Goal: Transaction & Acquisition: Purchase product/service

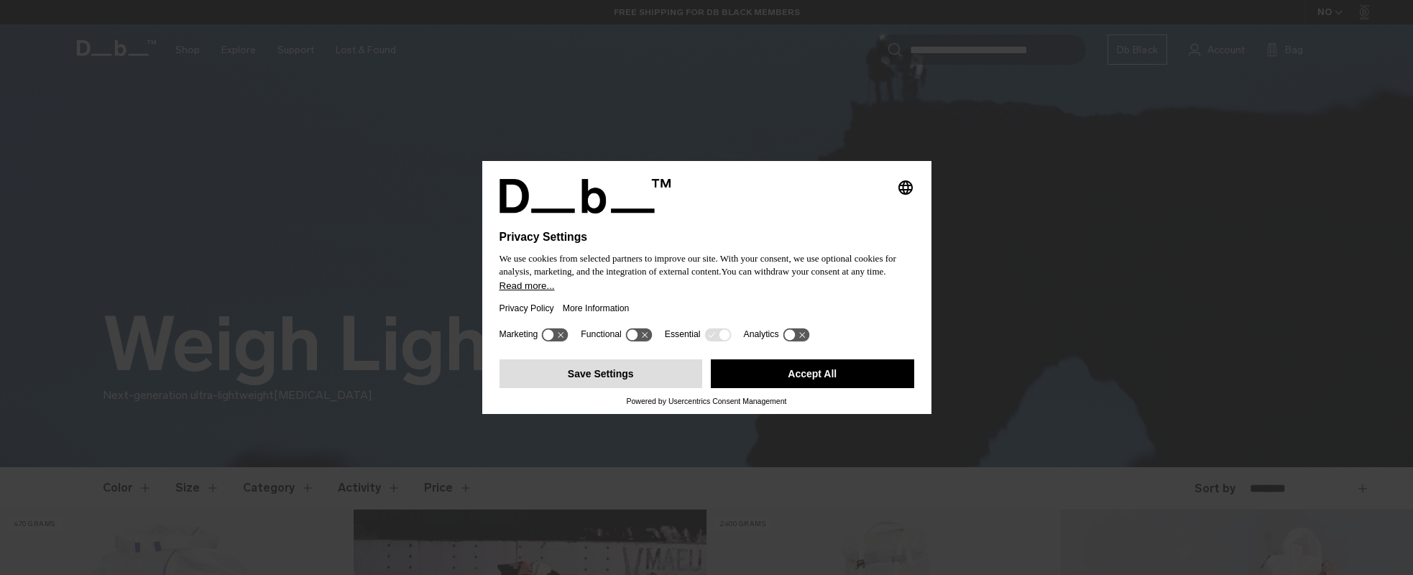
click at [622, 372] on button "Save Settings" at bounding box center [600, 373] width 203 height 29
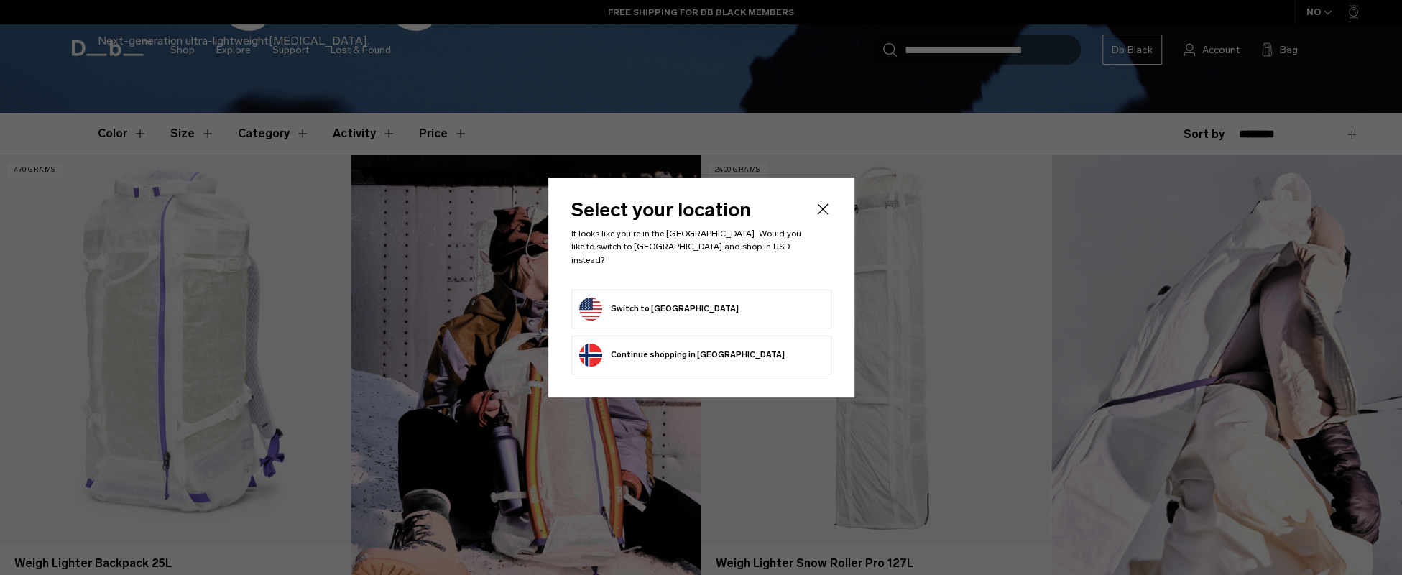
scroll to position [431, 0]
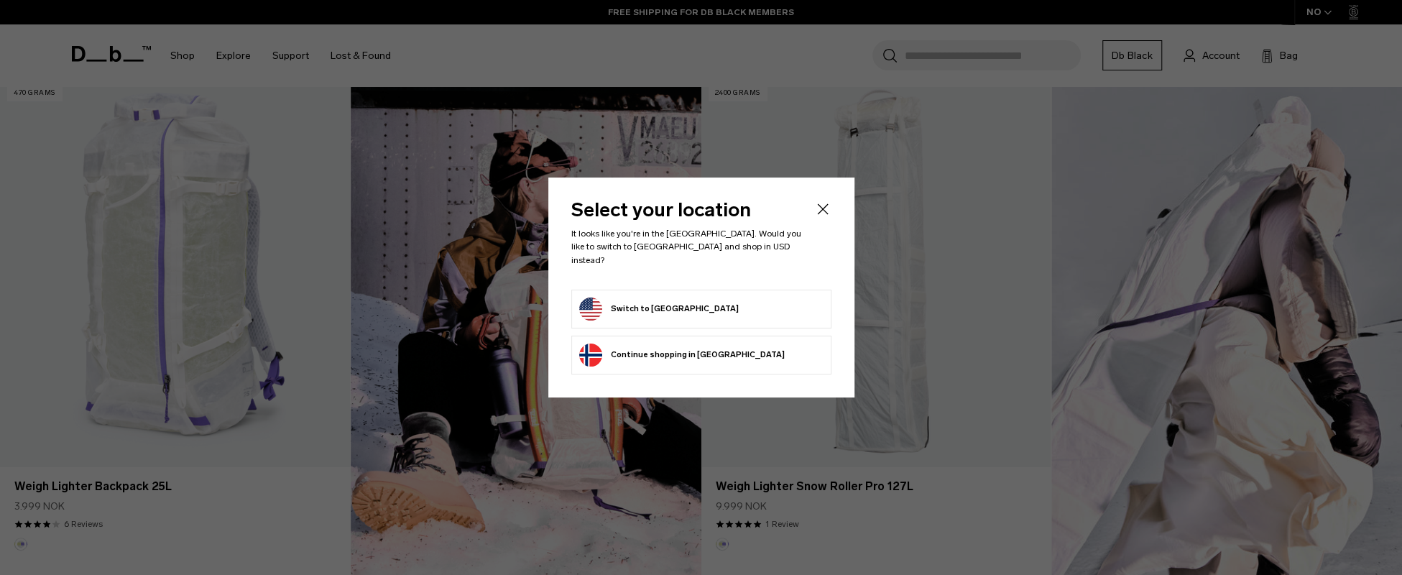
click at [709, 309] on form "Switch to United States" at bounding box center [701, 309] width 244 height 23
click at [668, 298] on button "Switch to United States" at bounding box center [659, 309] width 160 height 23
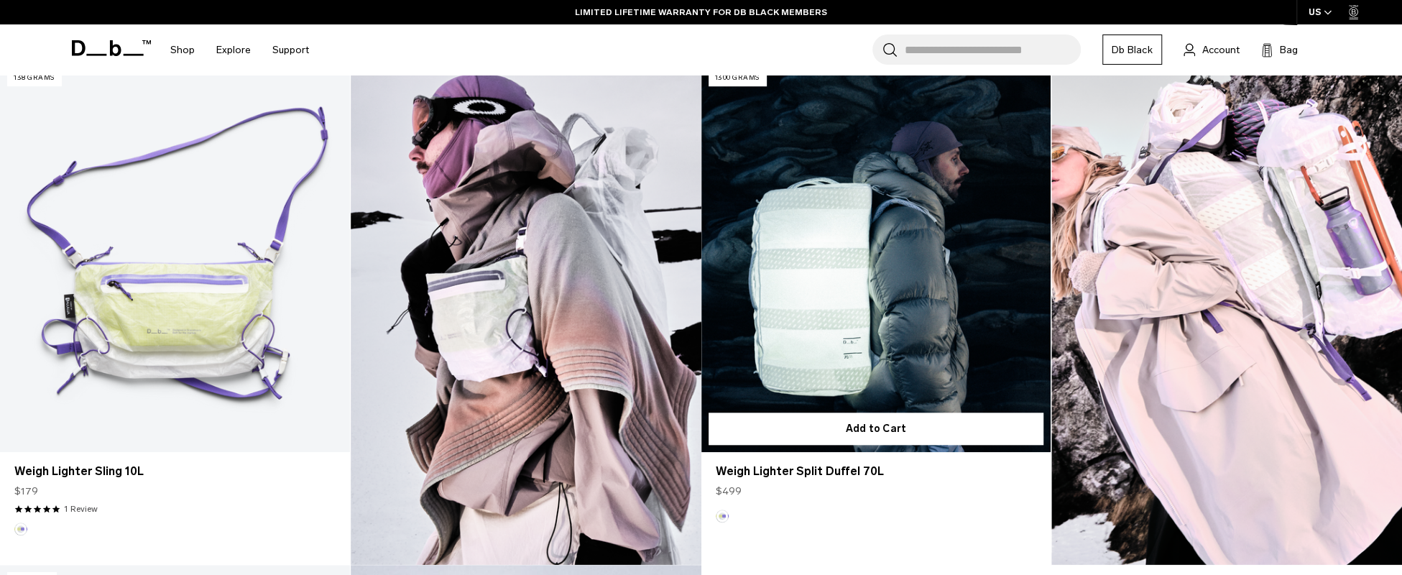
scroll to position [934, 0]
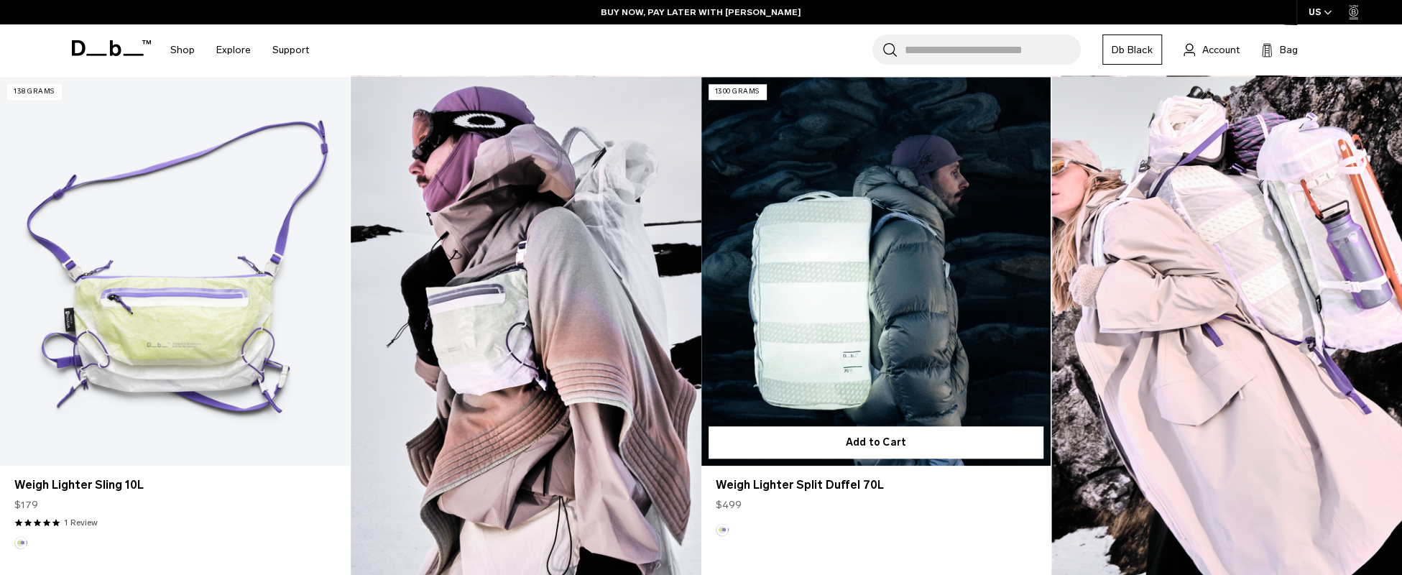
click at [865, 262] on link "Weigh Lighter Split Duffel 70L" at bounding box center [876, 271] width 350 height 389
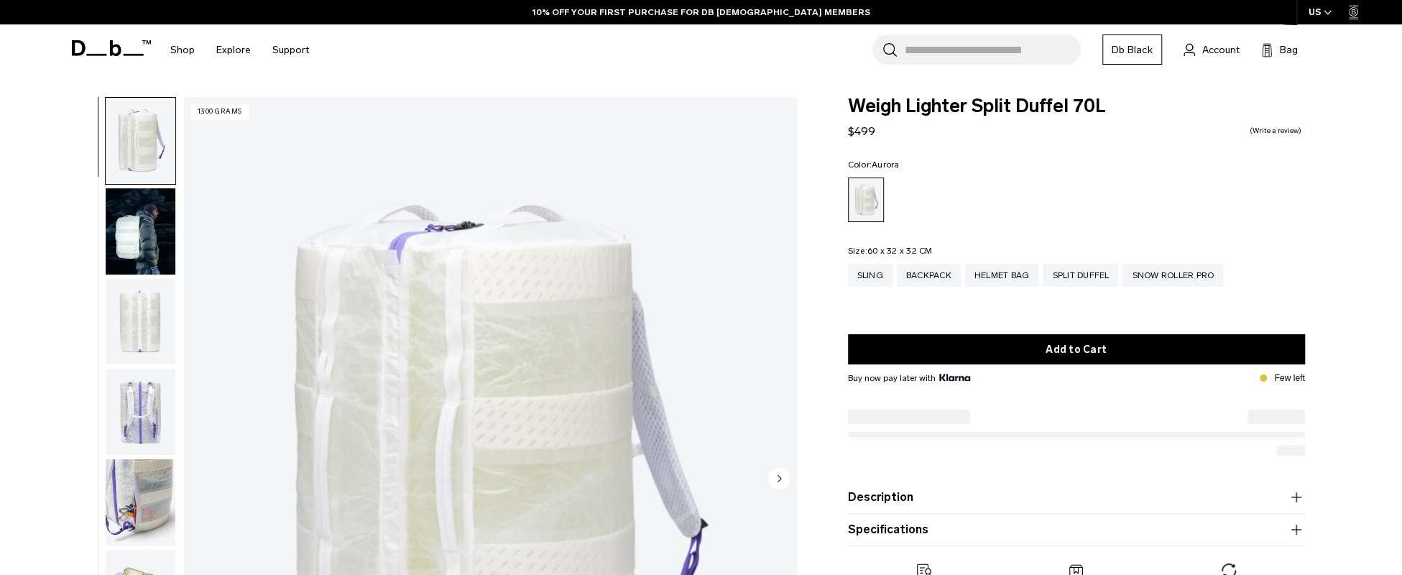
click at [117, 229] on img "button" at bounding box center [141, 231] width 70 height 86
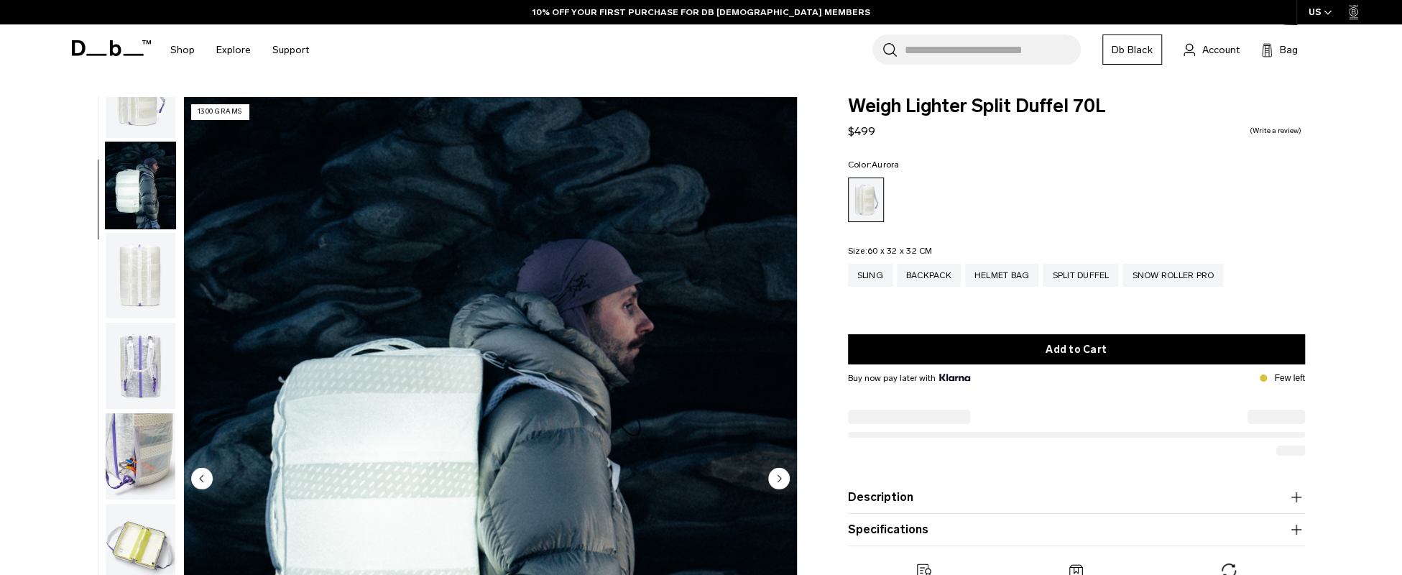
scroll to position [91, 0]
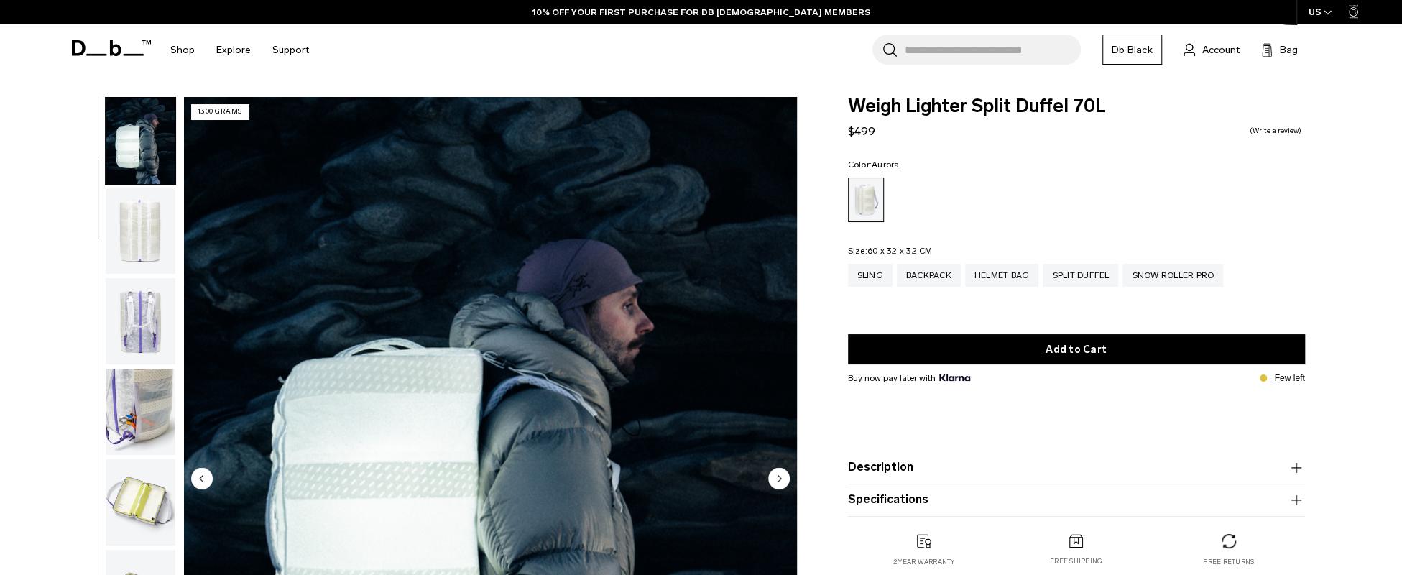
click at [125, 202] on img "button" at bounding box center [141, 231] width 70 height 86
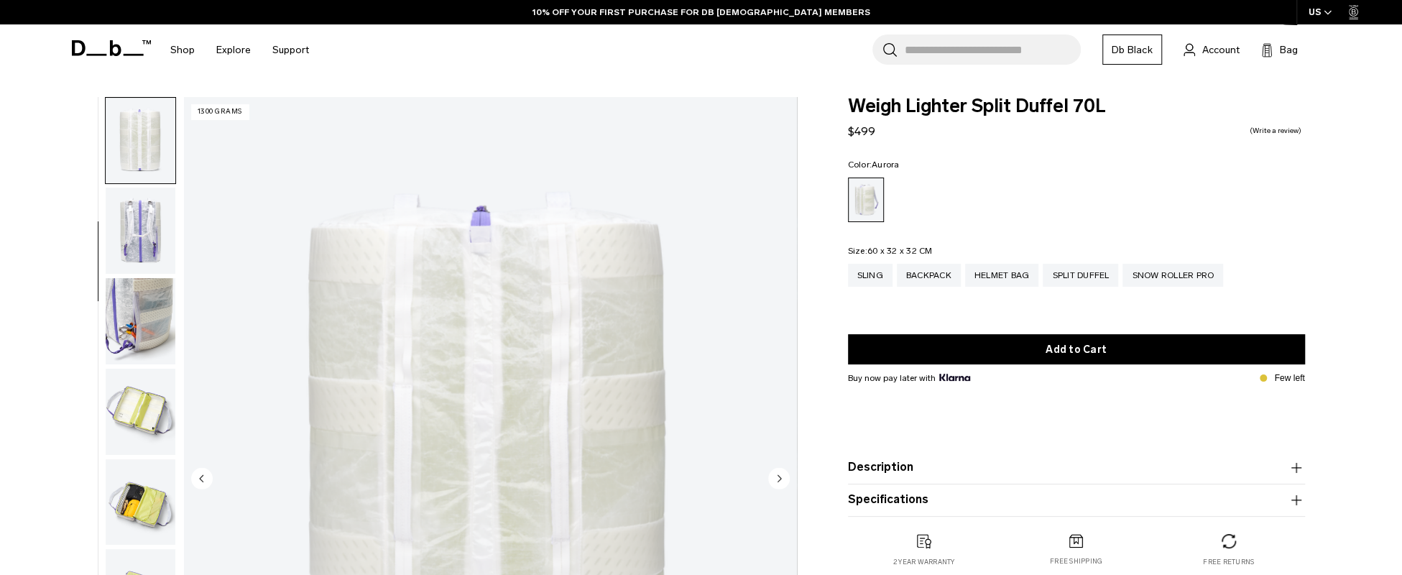
click at [126, 202] on img "button" at bounding box center [141, 231] width 70 height 86
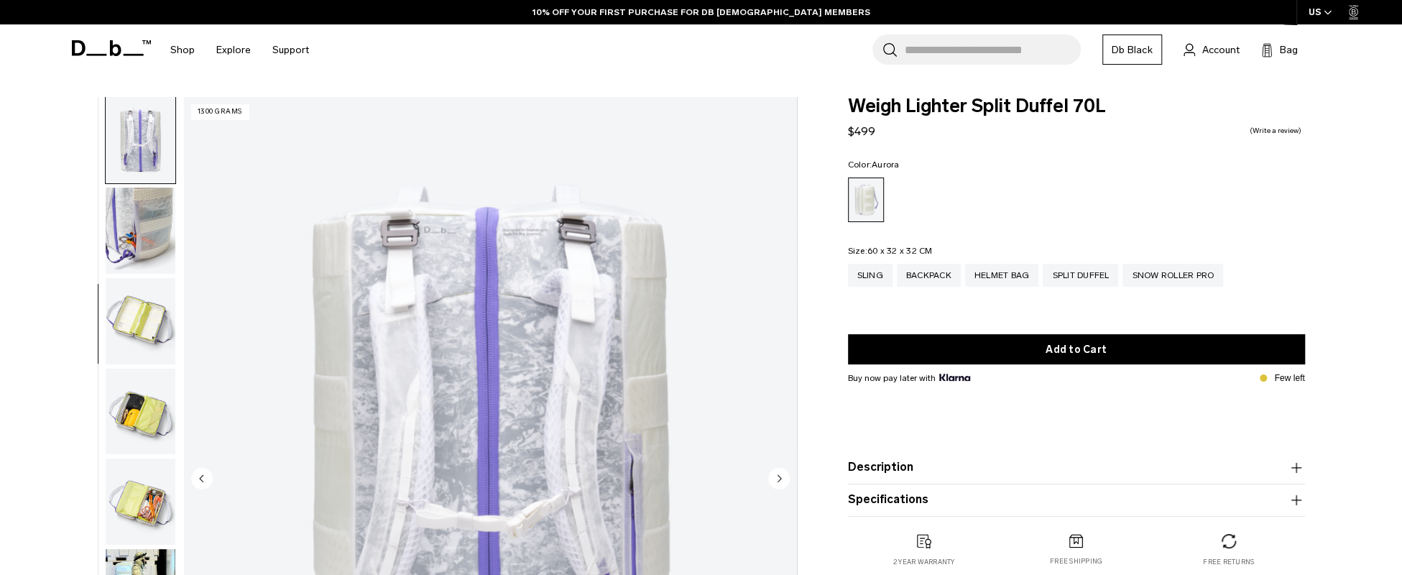
click at [126, 231] on img "button" at bounding box center [141, 231] width 70 height 86
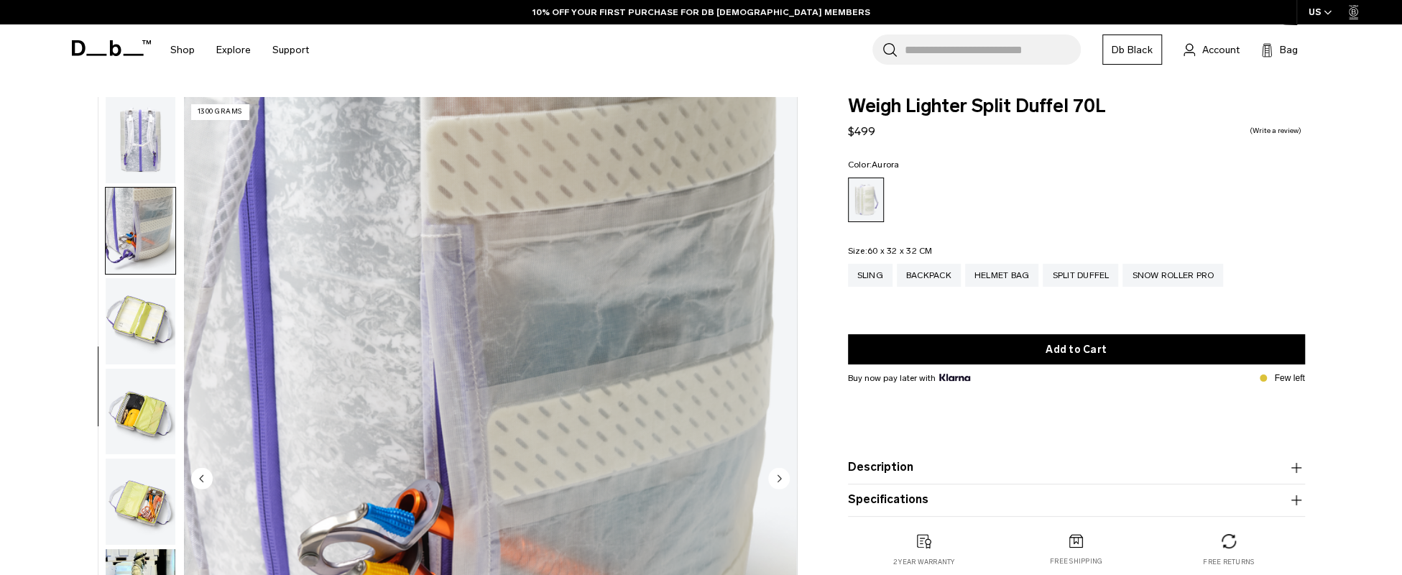
scroll to position [318, 0]
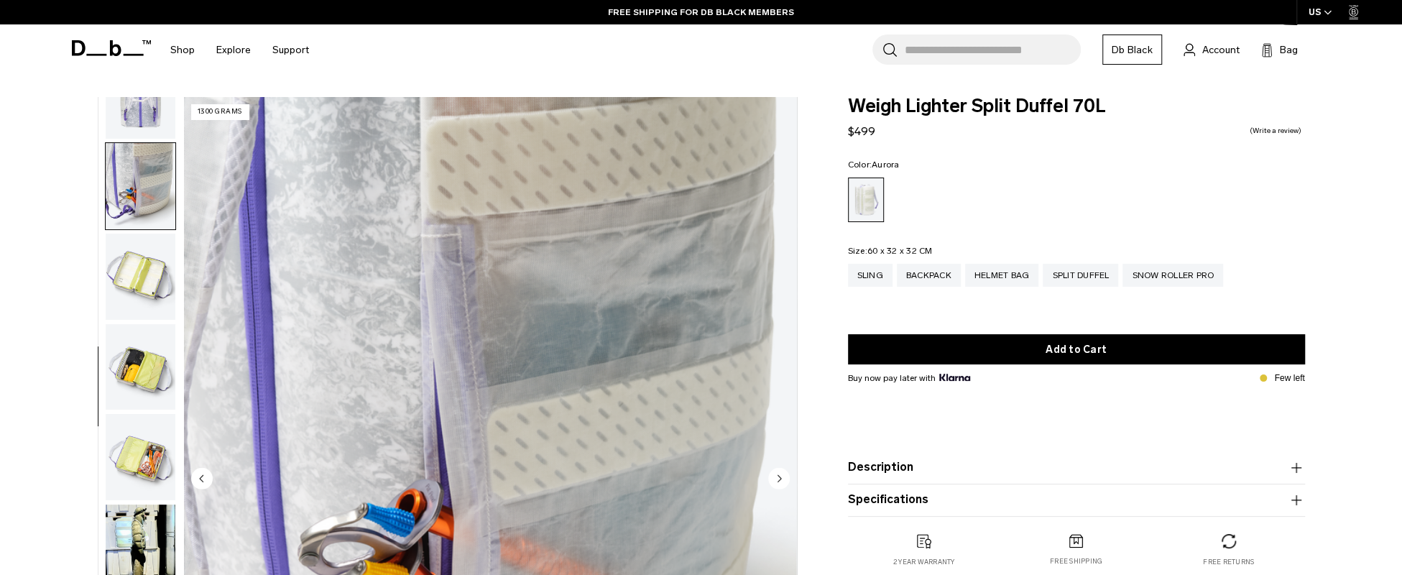
click at [134, 254] on img "button" at bounding box center [141, 277] width 70 height 86
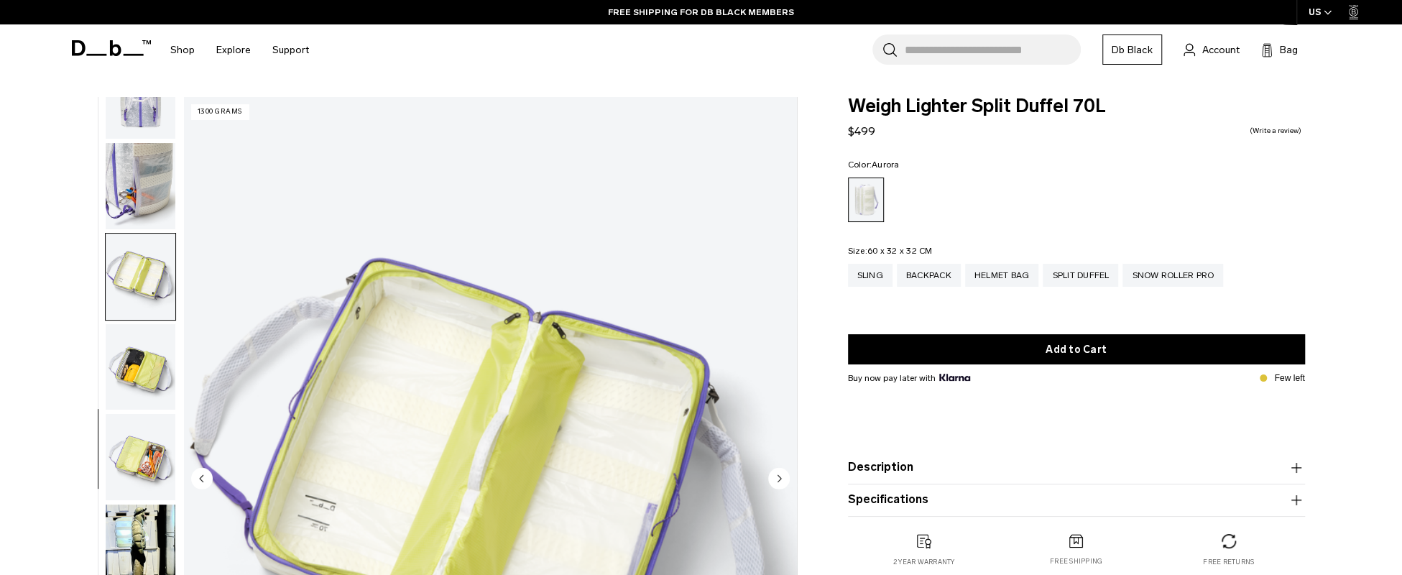
scroll to position [144, 0]
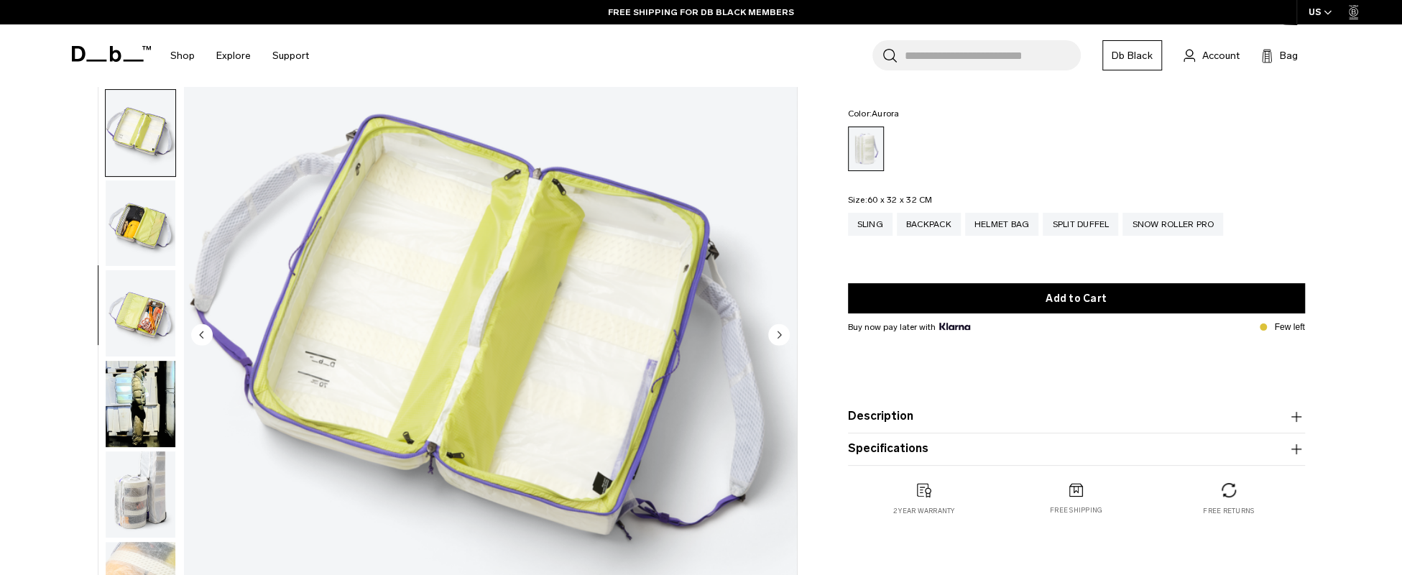
click at [134, 234] on img "button" at bounding box center [141, 223] width 70 height 86
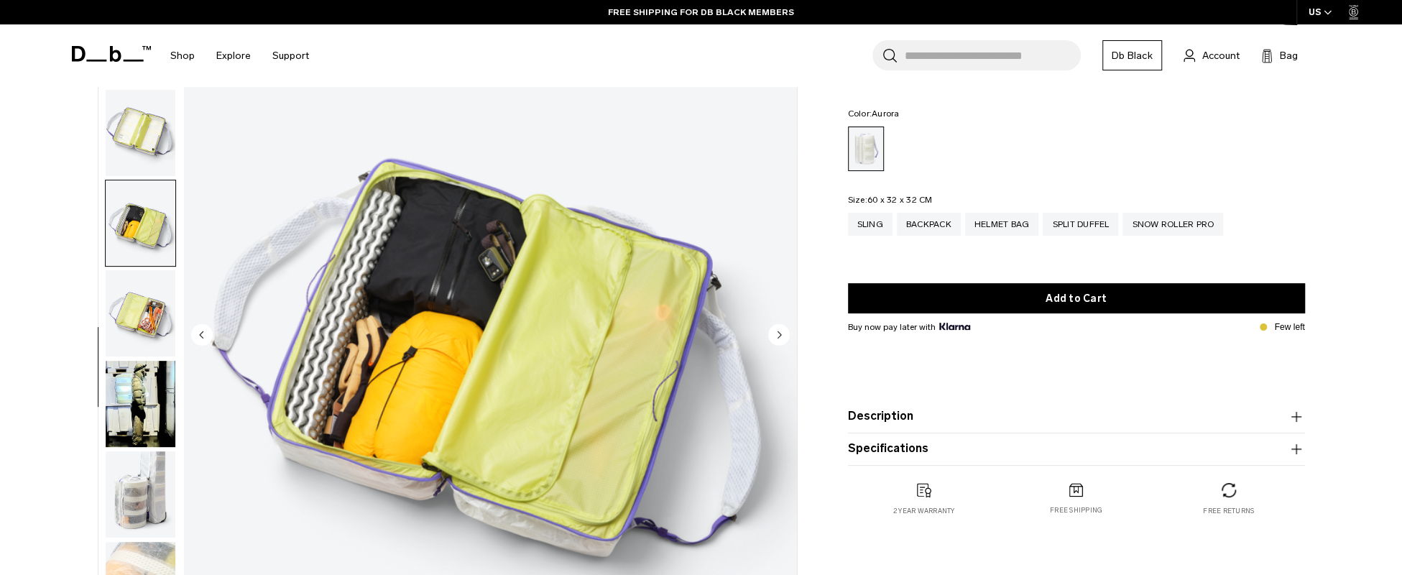
click at [133, 295] on img "button" at bounding box center [141, 313] width 70 height 86
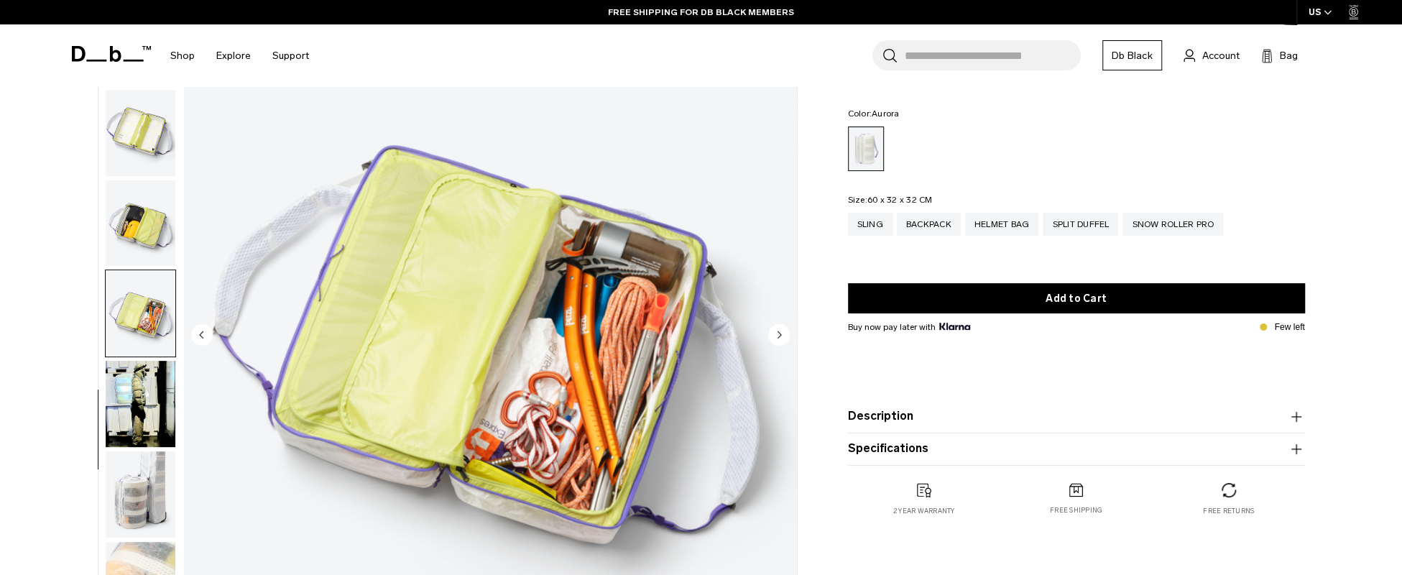
click at [139, 393] on img "button" at bounding box center [141, 404] width 70 height 86
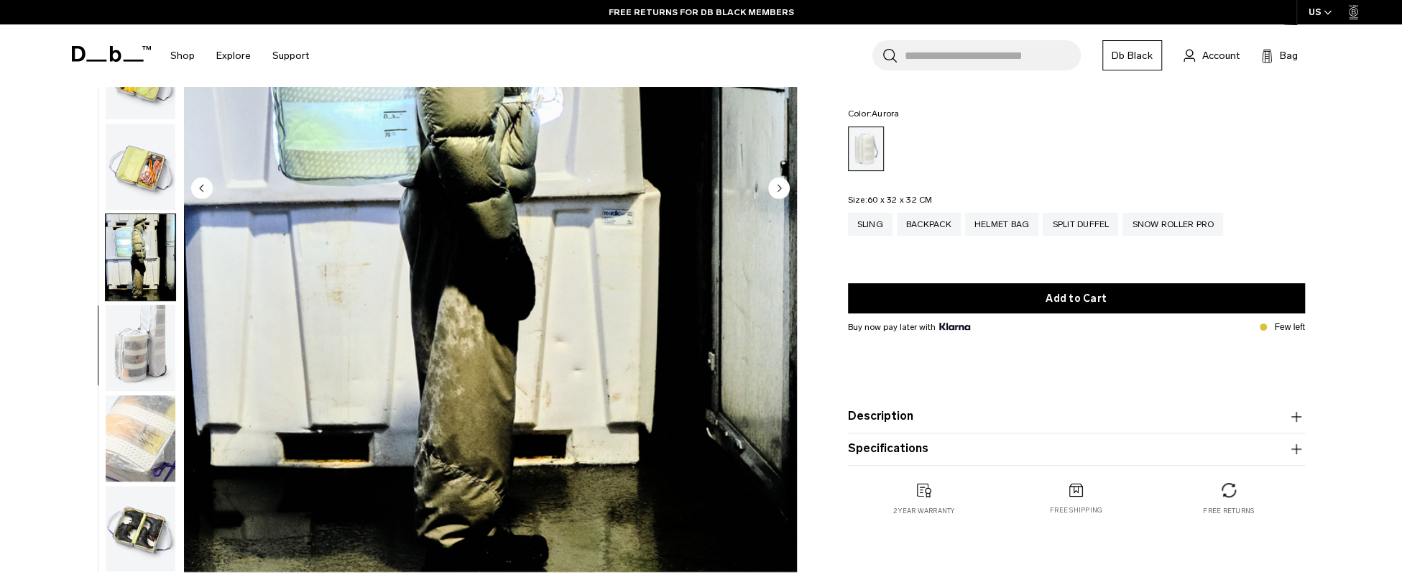
scroll to position [359, 0]
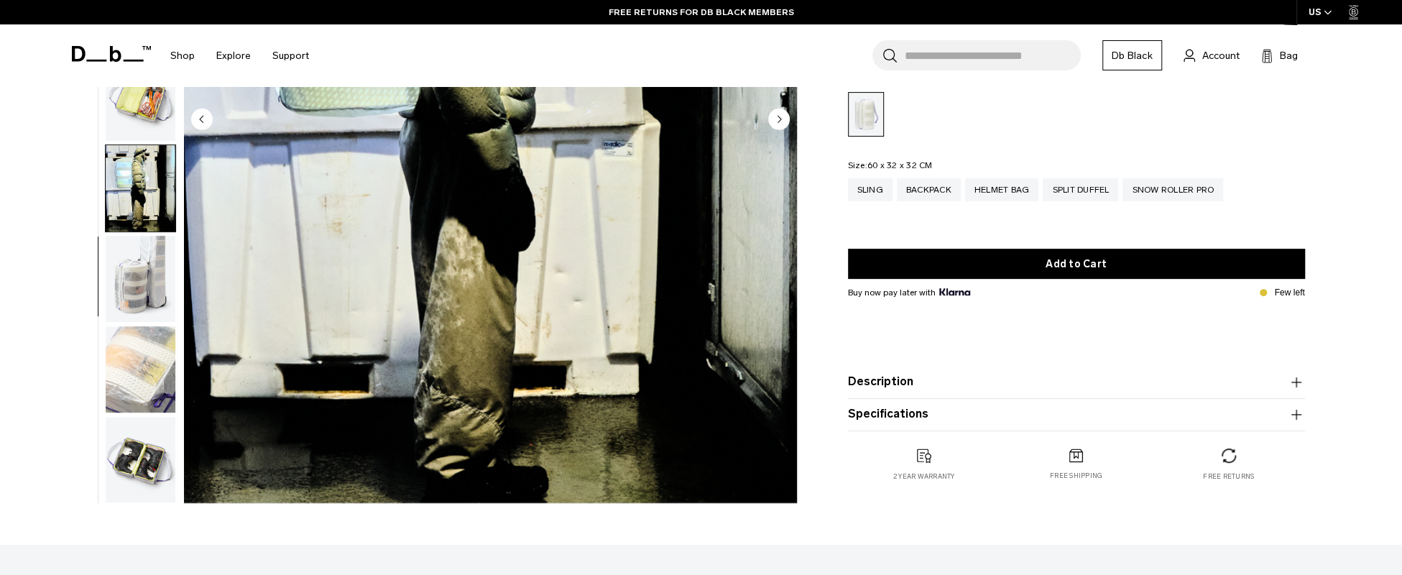
click at [140, 267] on img "button" at bounding box center [141, 279] width 70 height 86
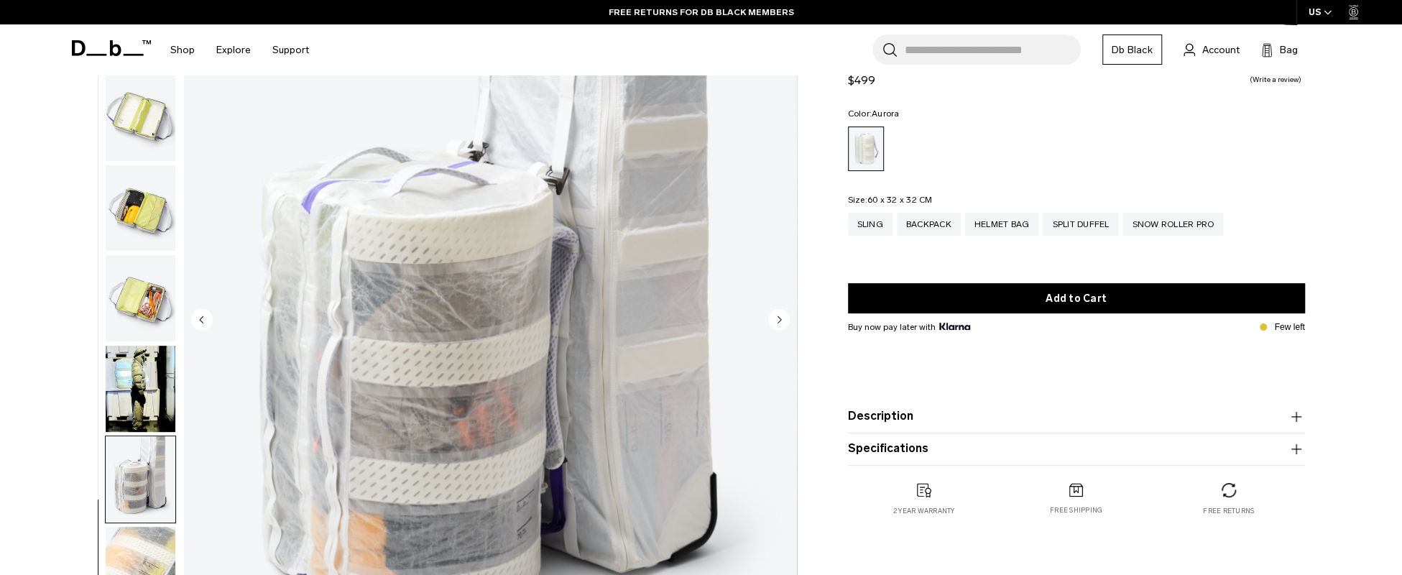
scroll to position [287, 0]
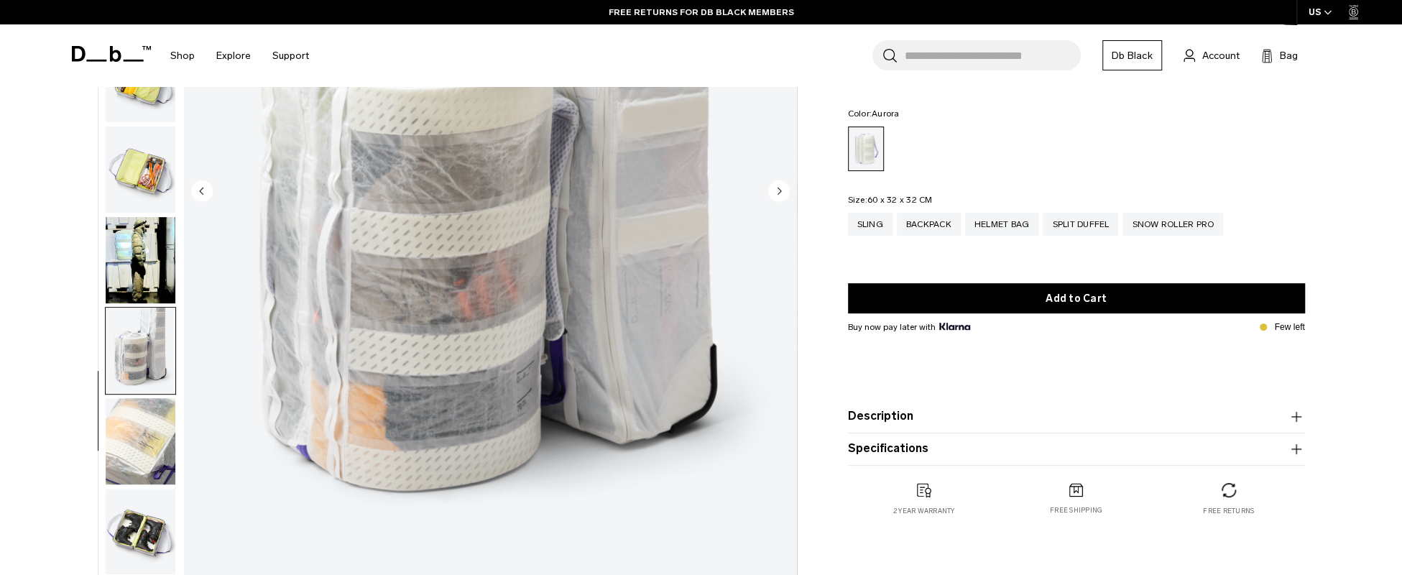
click at [139, 476] on img "button" at bounding box center [141, 441] width 70 height 86
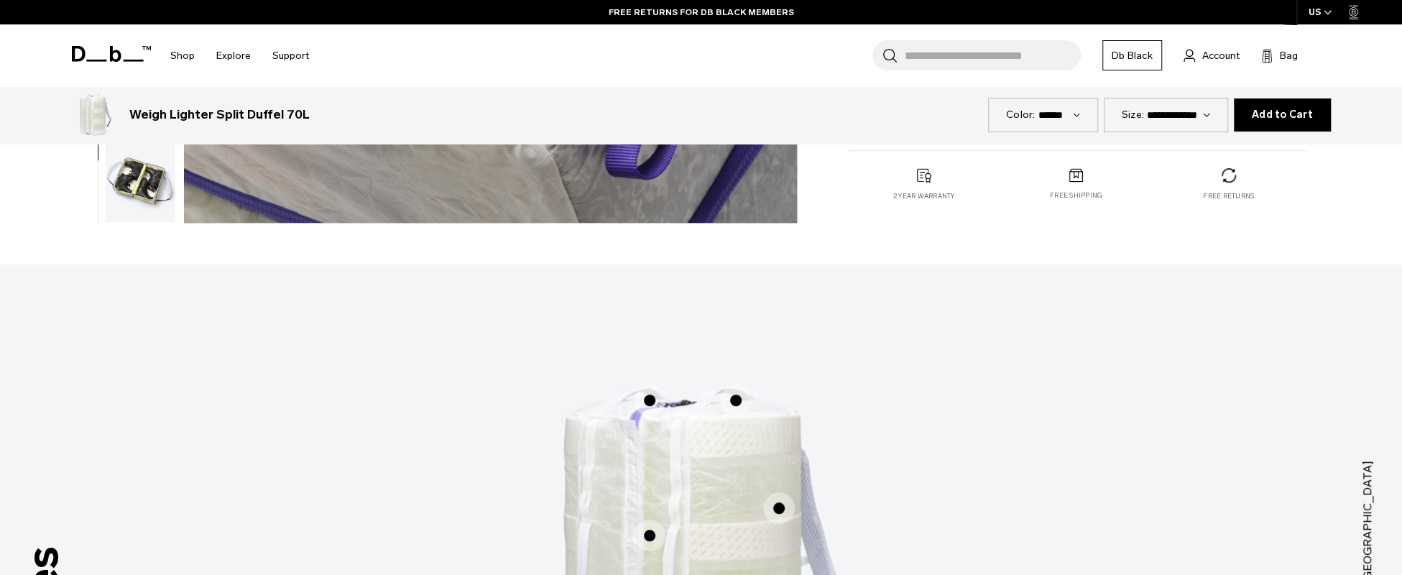
scroll to position [647, 0]
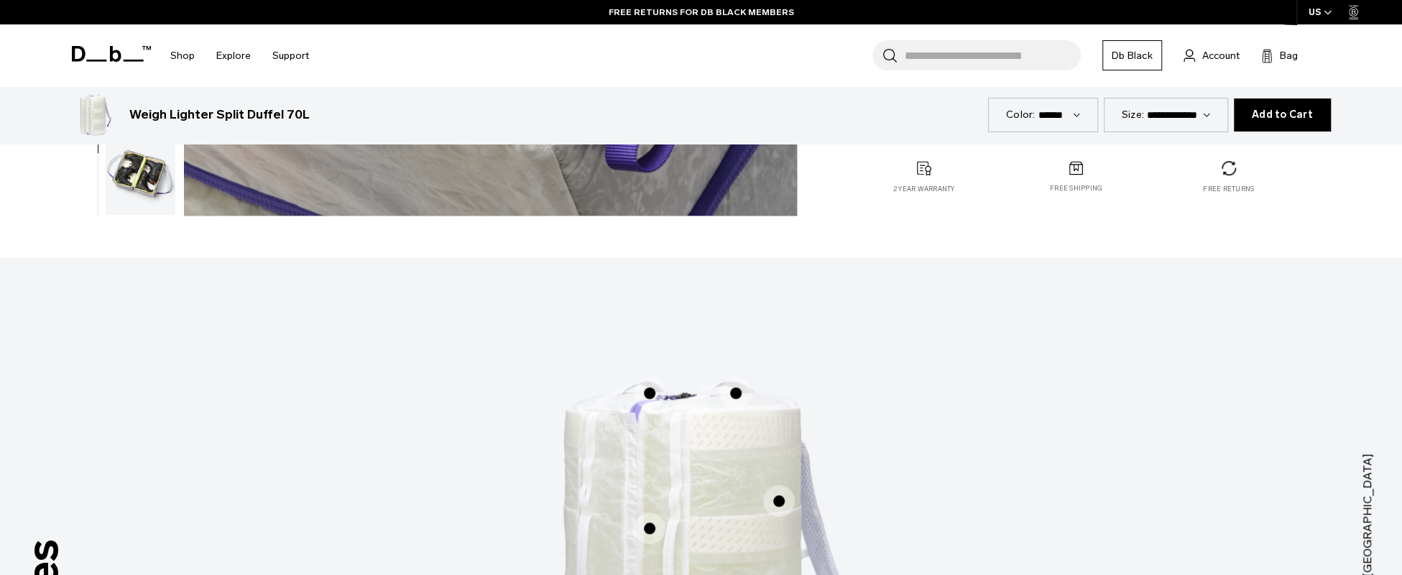
click at [157, 178] on img "button" at bounding box center [141, 172] width 70 height 86
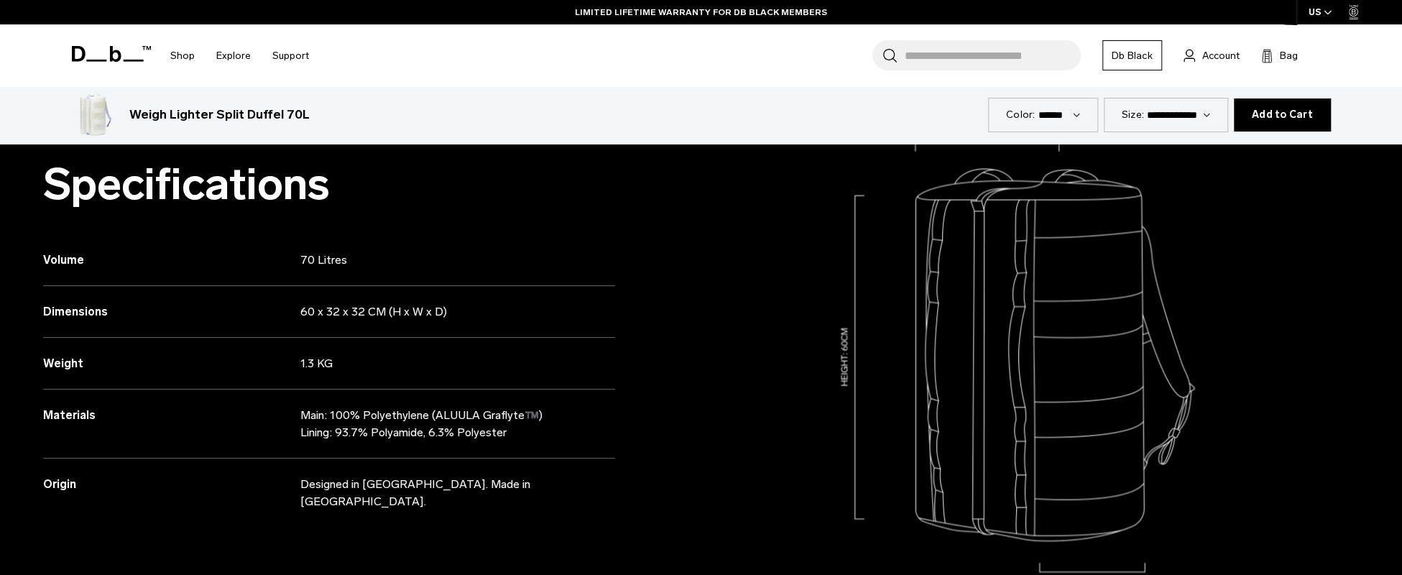
scroll to position [1437, 0]
